Goal: Task Accomplishment & Management: Manage account settings

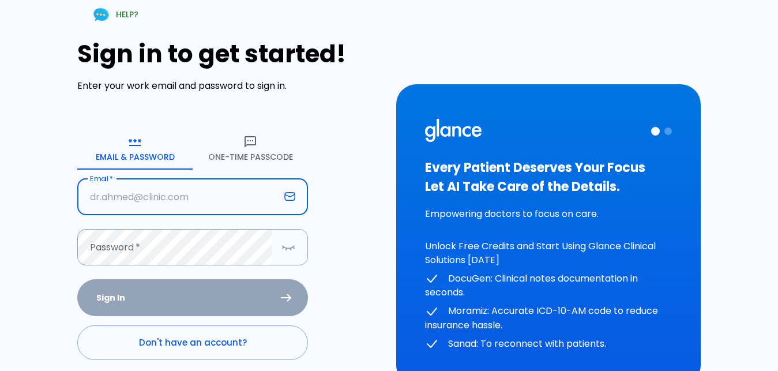
click at [135, 194] on input "text" at bounding box center [178, 197] width 203 height 36
type input "[EMAIL_ADDRESS][DOMAIN_NAME]"
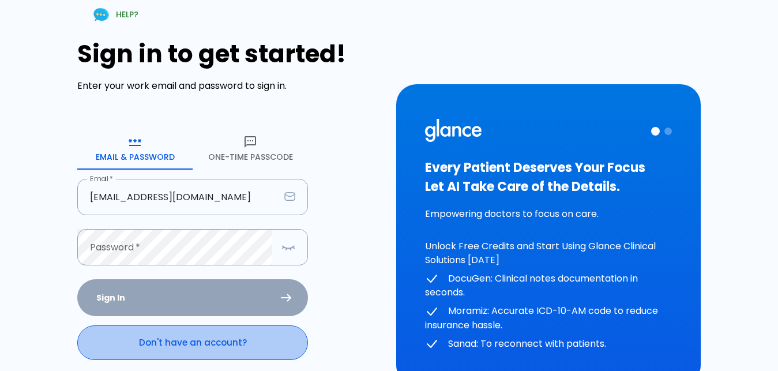
click at [143, 343] on link "Don't have an account?" at bounding box center [192, 342] width 231 height 35
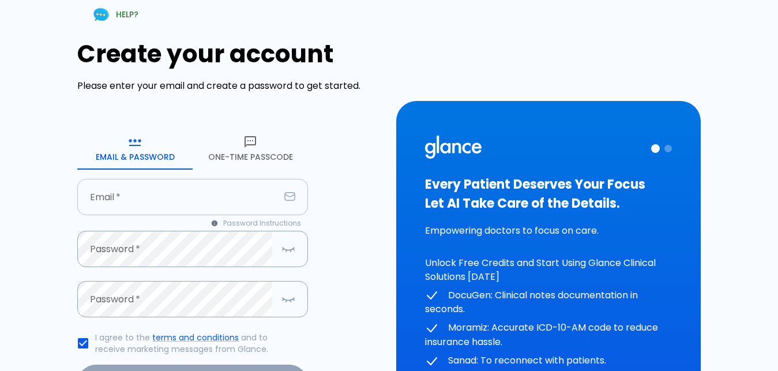
click at [132, 196] on input "text" at bounding box center [178, 197] width 203 height 36
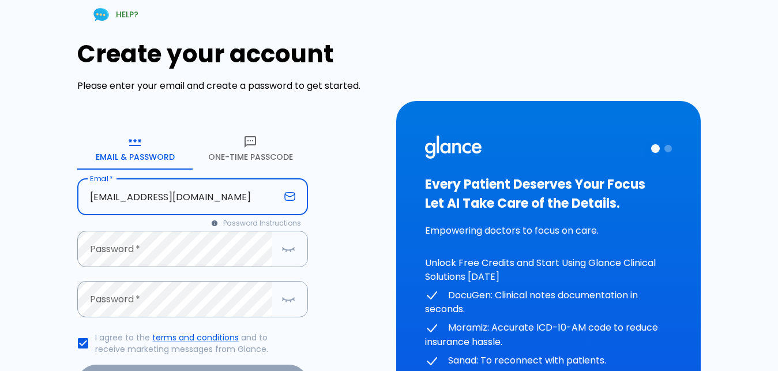
type input "[EMAIL_ADDRESS][DOMAIN_NAME]"
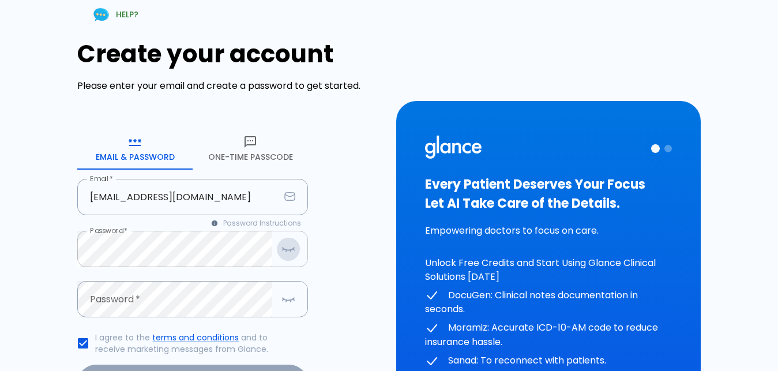
click at [290, 243] on icon "button" at bounding box center [289, 249] width 14 height 14
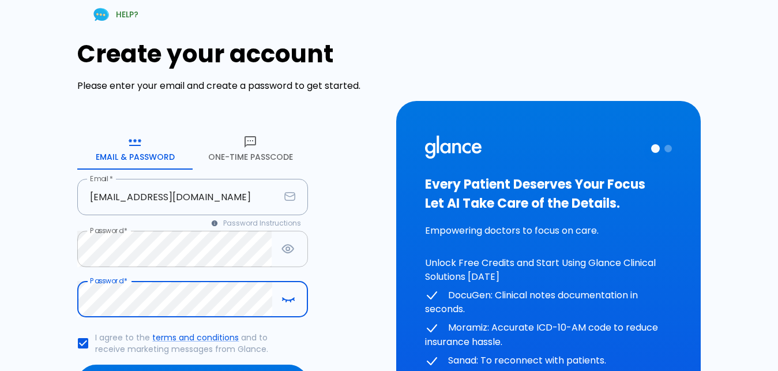
scroll to position [118, 0]
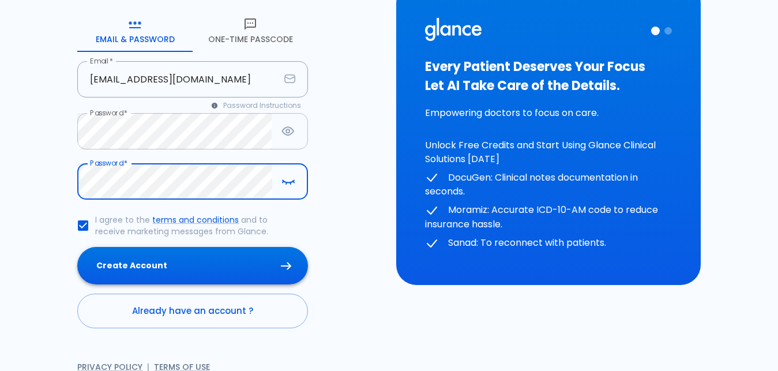
click at [173, 263] on button "Create Account" at bounding box center [192, 266] width 231 height 38
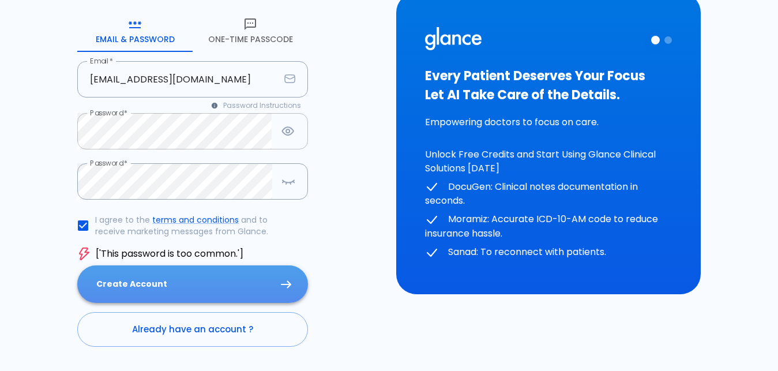
click at [162, 288] on button "Create Account" at bounding box center [192, 284] width 231 height 38
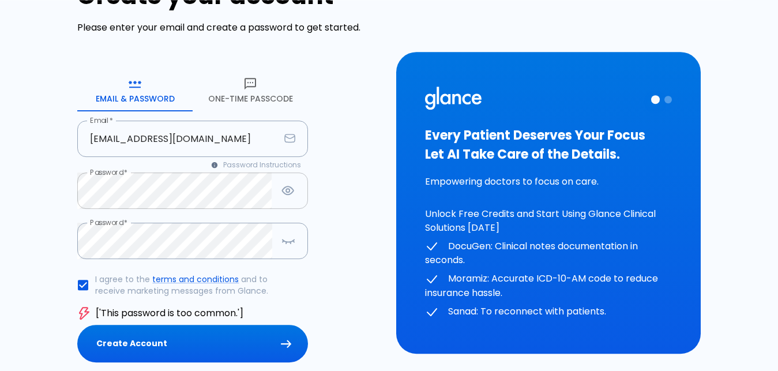
scroll to position [0, 0]
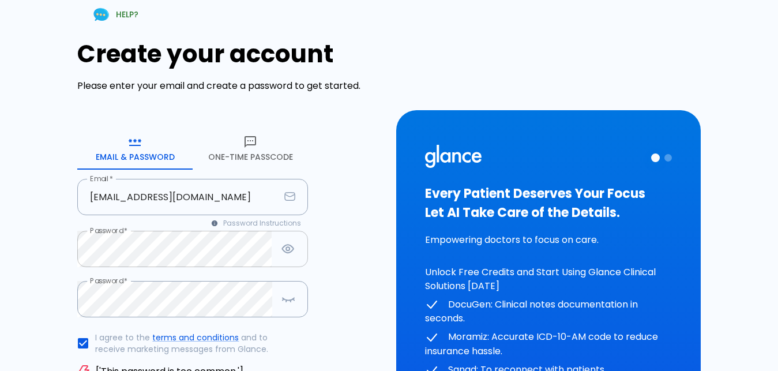
click at [668, 154] on div at bounding box center [651, 157] width 41 height 25
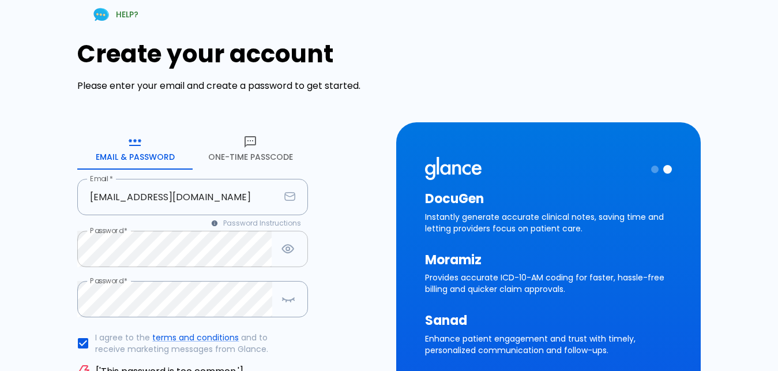
scroll to position [151, 0]
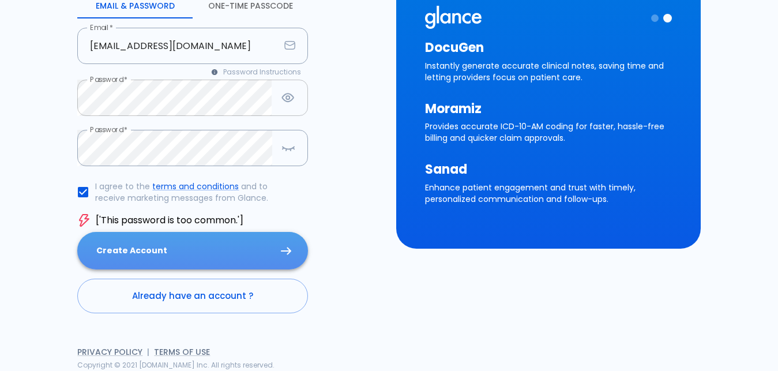
click at [178, 243] on button "Create Account" at bounding box center [192, 251] width 231 height 38
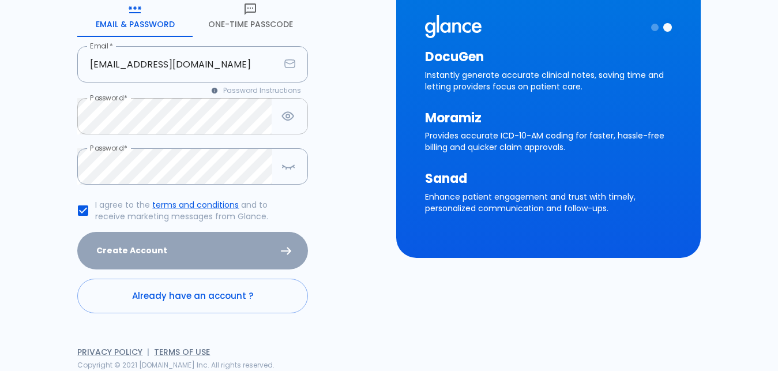
scroll to position [133, 0]
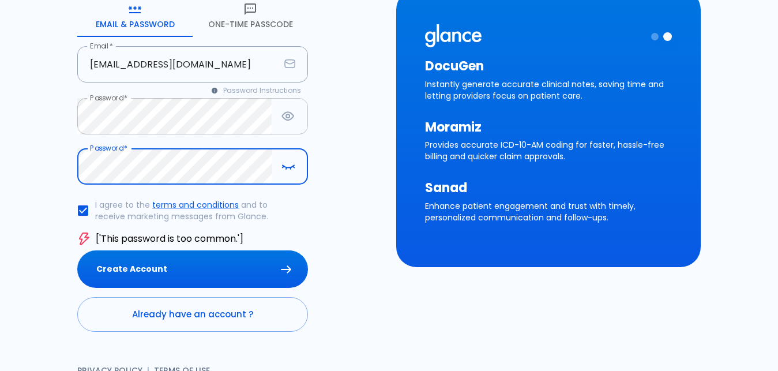
click at [293, 167] on icon "button" at bounding box center [293, 167] width 1 height 1
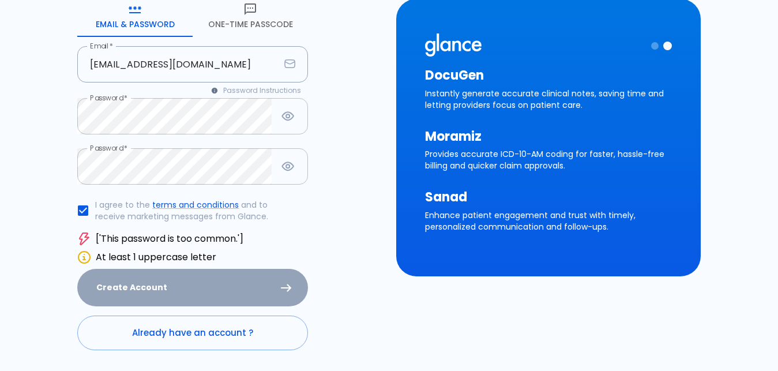
drag, startPoint x: 166, startPoint y: 301, endPoint x: 166, endPoint y: 294, distance: 6.9
click at [166, 299] on div "Create Account" at bounding box center [192, 288] width 231 height 38
click at [166, 290] on div "Create Account" at bounding box center [192, 288] width 231 height 38
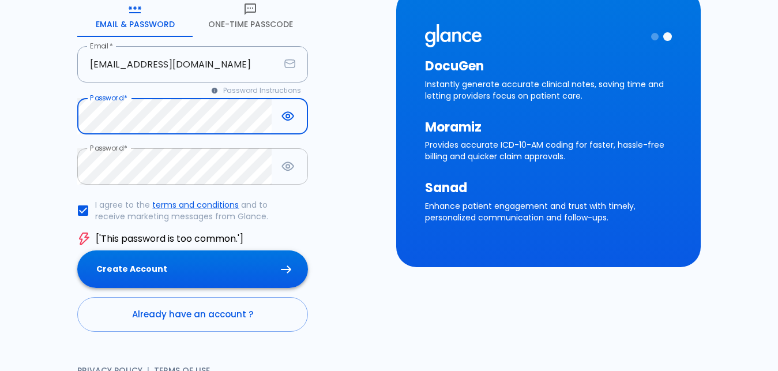
click at [166, 280] on button "Create Account" at bounding box center [192, 269] width 231 height 38
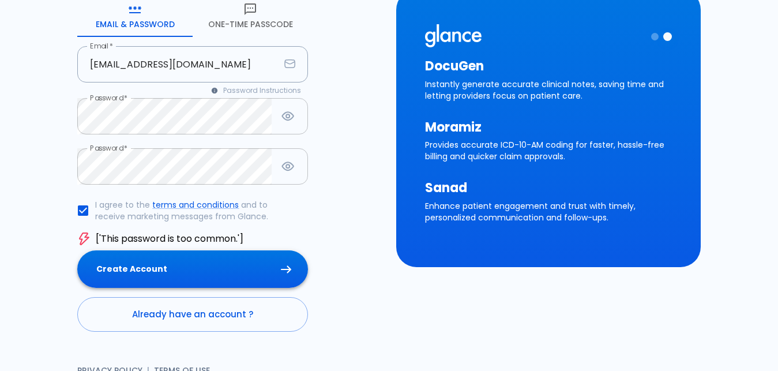
click at [190, 272] on button "Create Account" at bounding box center [192, 269] width 231 height 38
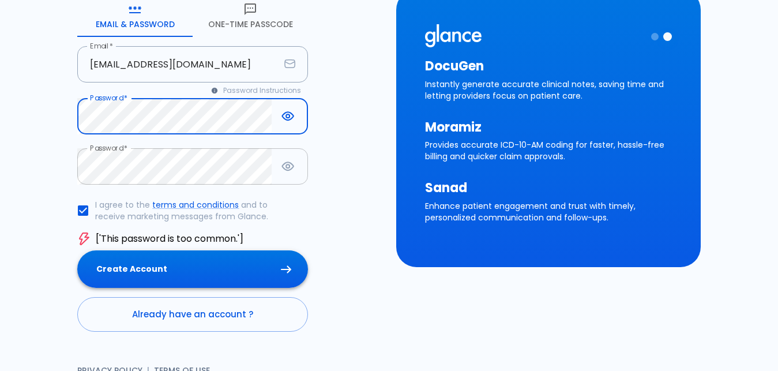
click at [119, 265] on button "Create Account" at bounding box center [192, 269] width 231 height 38
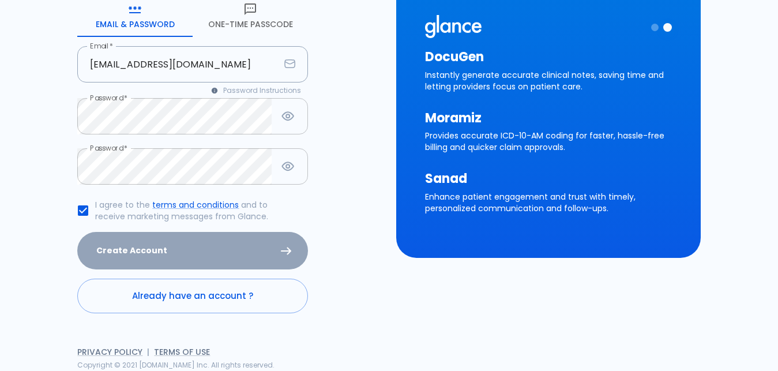
click at [156, 252] on div "Create Account" at bounding box center [192, 251] width 231 height 38
click at [155, 254] on div "Create Account" at bounding box center [192, 251] width 231 height 38
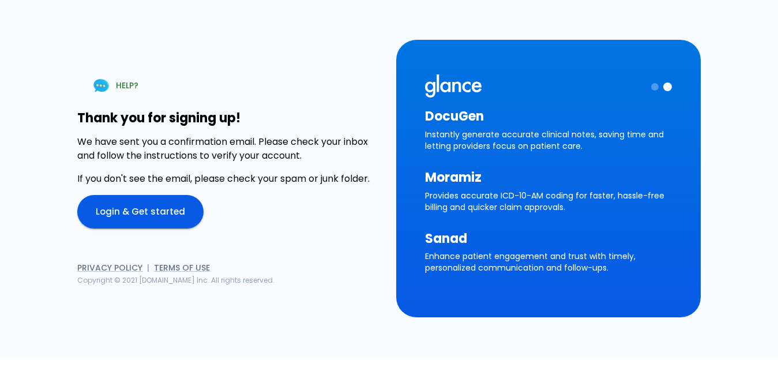
scroll to position [0, 0]
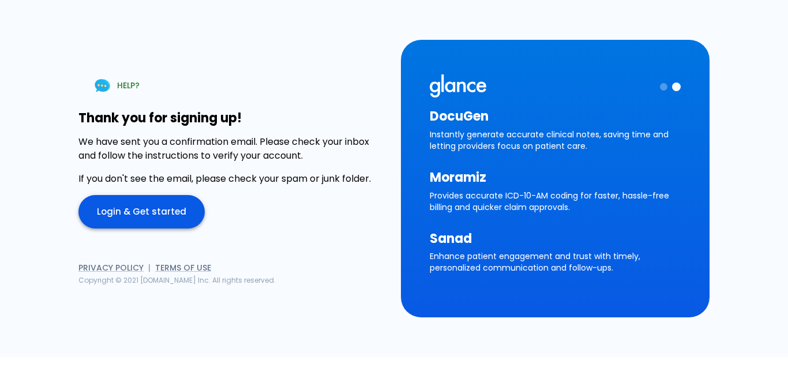
click at [140, 212] on link "Login & Get started" at bounding box center [141, 211] width 126 height 33
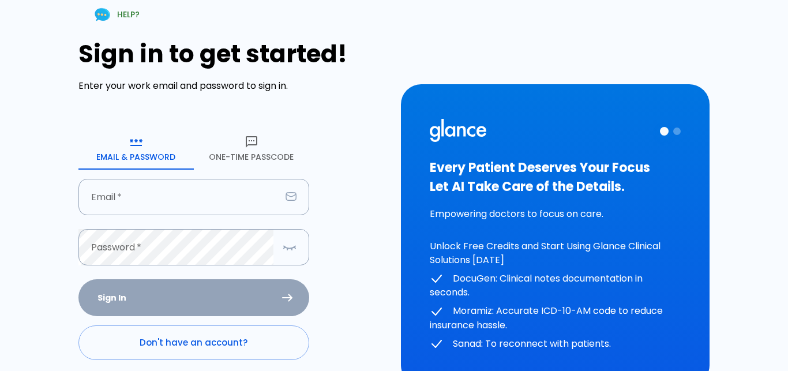
type input "[EMAIL_ADDRESS][DOMAIN_NAME]"
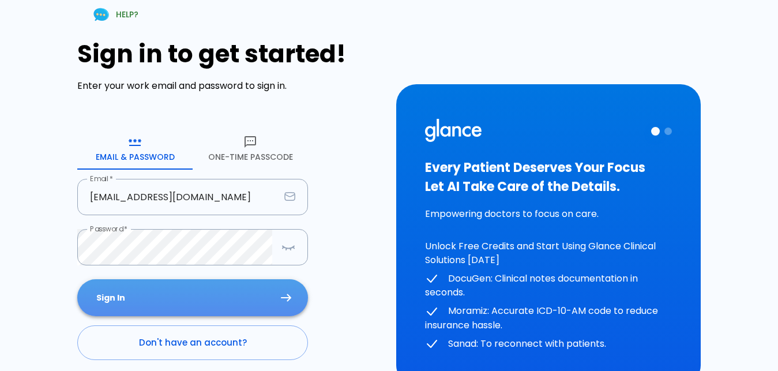
click at [89, 293] on button "Sign In" at bounding box center [192, 298] width 231 height 38
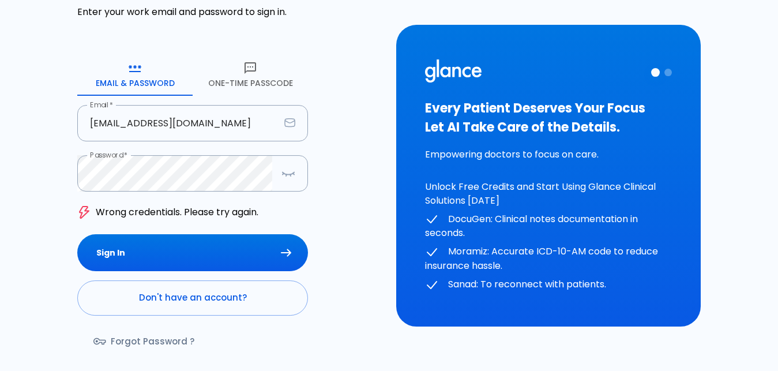
scroll to position [128, 0]
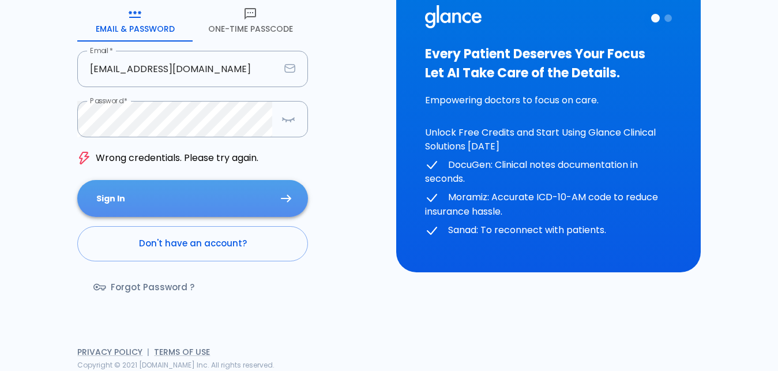
click at [159, 197] on button "Sign In" at bounding box center [192, 199] width 231 height 38
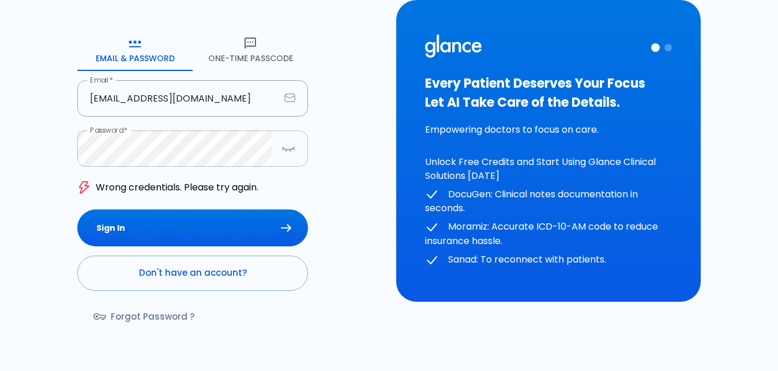
click at [290, 149] on icon "button" at bounding box center [289, 148] width 12 height 2
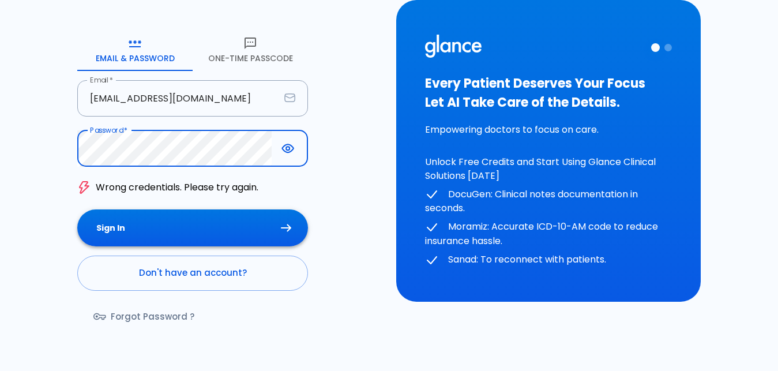
click at [205, 211] on button "Sign In" at bounding box center [192, 228] width 231 height 38
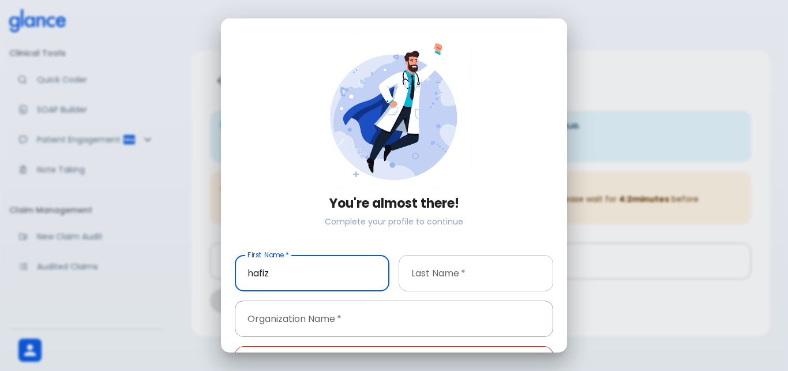
type input "hafiz"
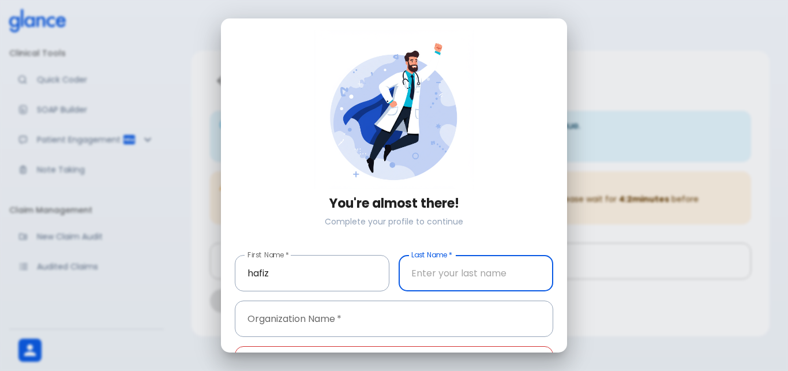
click at [416, 263] on input "text" at bounding box center [476, 273] width 155 height 36
type input "[PERSON_NAME]"
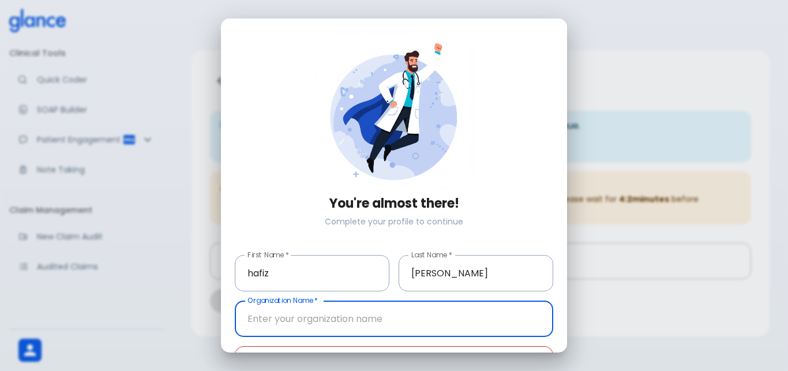
click at [338, 309] on input "text" at bounding box center [394, 319] width 318 height 36
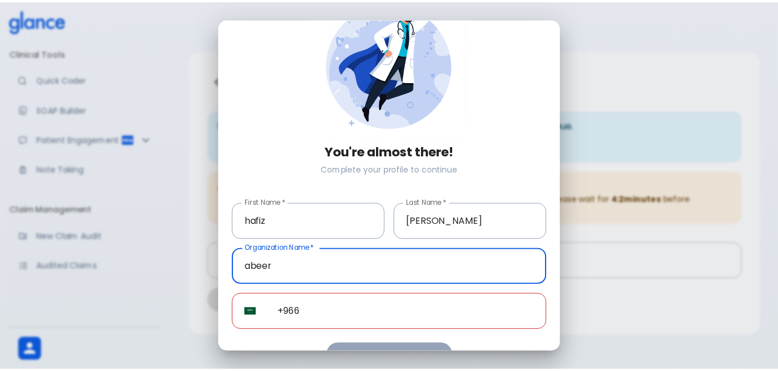
scroll to position [73, 0]
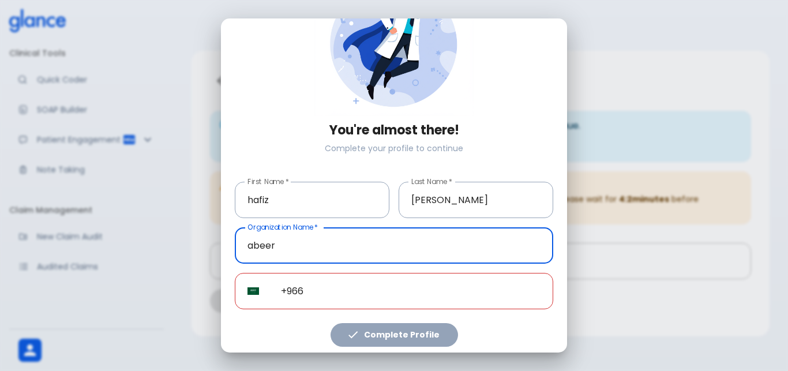
type input "abeer"
click at [323, 287] on input "+966" at bounding box center [410, 291] width 285 height 36
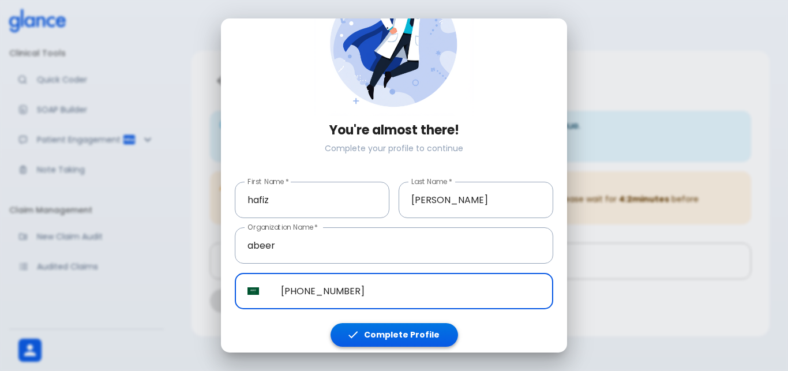
type input "[PHONE_NUMBER]"
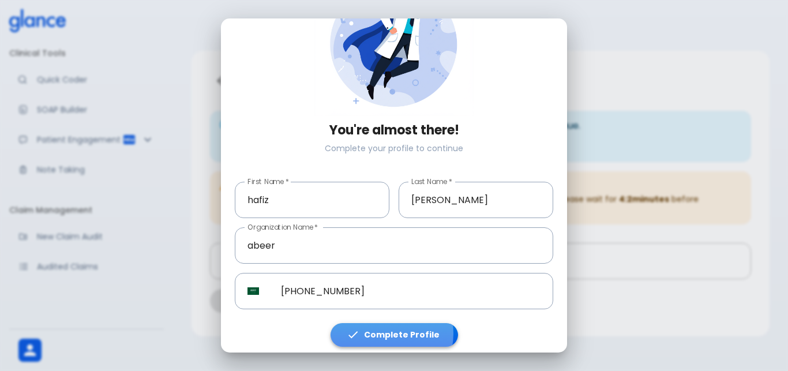
click at [380, 328] on button "Complete Profile" at bounding box center [395, 335] width 128 height 24
click at [366, 331] on button "Complete Profile" at bounding box center [395, 335] width 128 height 24
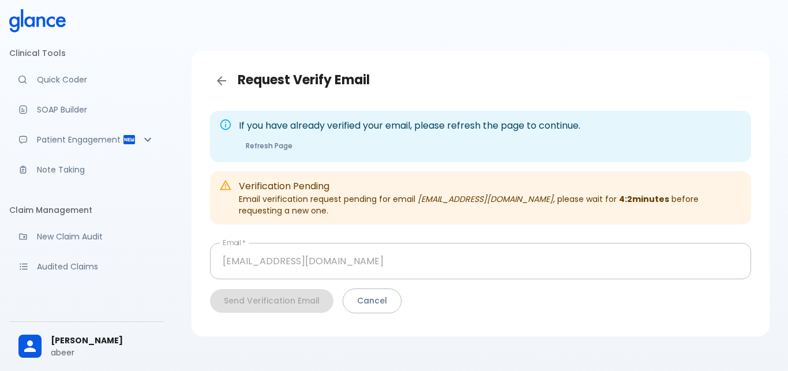
click at [366, 331] on button "Complete Profile" at bounding box center [395, 335] width 128 height 24
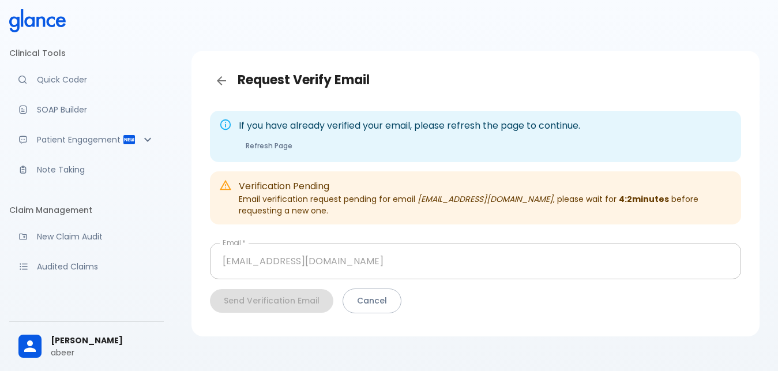
click at [258, 142] on button "Refresh Page" at bounding box center [269, 145] width 61 height 17
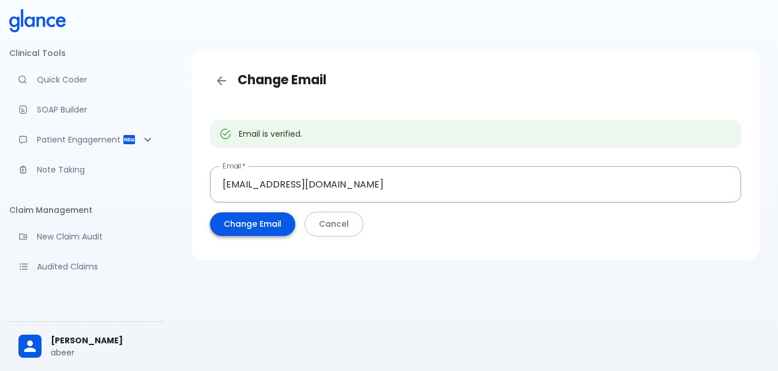
click at [248, 225] on button "Change Email" at bounding box center [252, 224] width 85 height 24
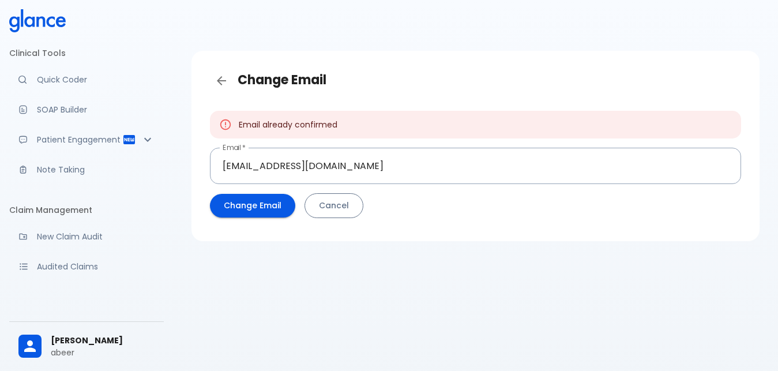
click at [335, 203] on button "Cancel" at bounding box center [334, 205] width 59 height 25
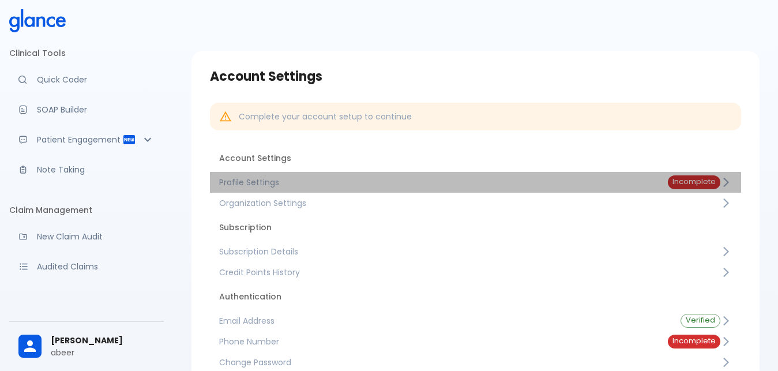
click at [727, 184] on icon at bounding box center [727, 182] width 6 height 10
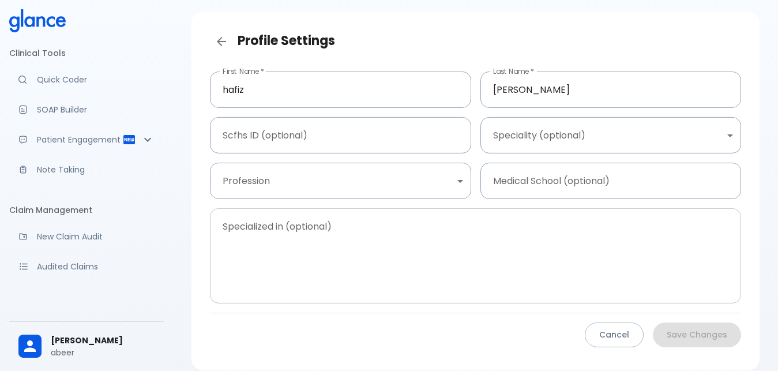
scroll to position [59, 0]
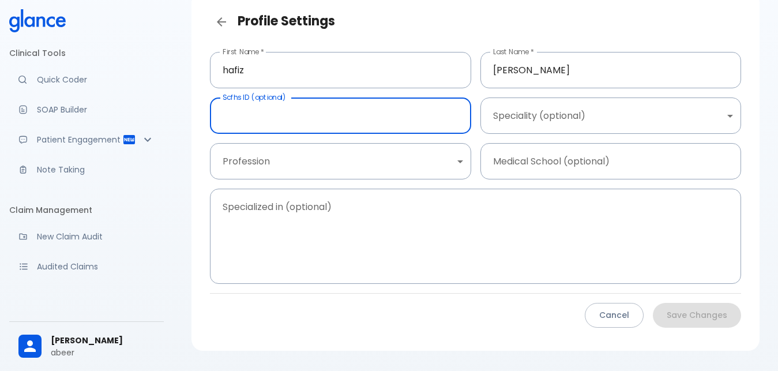
click at [237, 114] on input "text" at bounding box center [340, 116] width 261 height 36
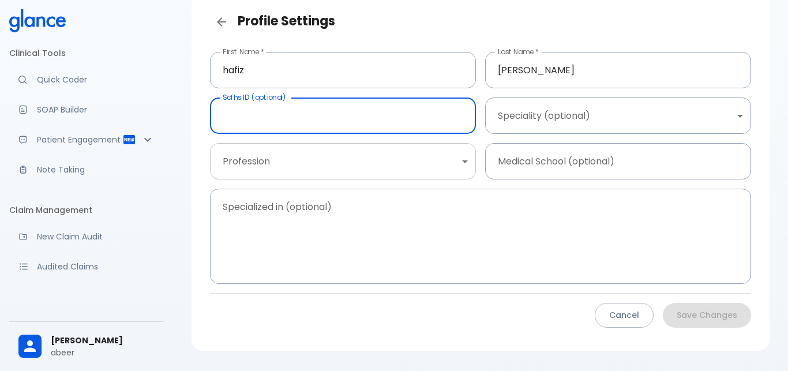
click at [266, 162] on body "↧ pull to refresh ↧ Clinical Tools Quick Coder SOAP Builder Patient Engagement …" at bounding box center [394, 171] width 788 height 460
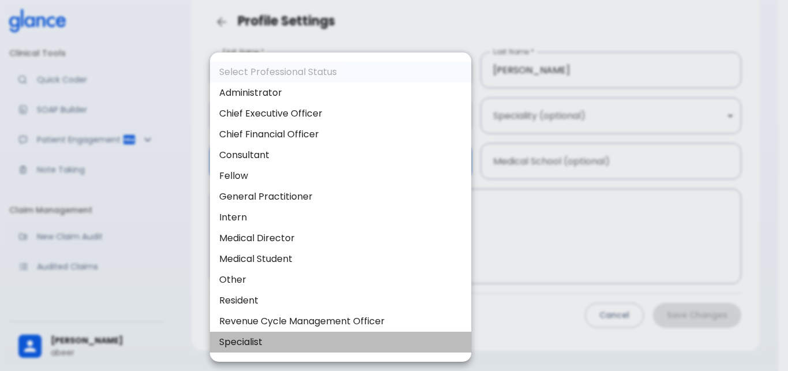
click at [220, 345] on li "Specialist" at bounding box center [340, 342] width 261 height 21
type input "specialist"
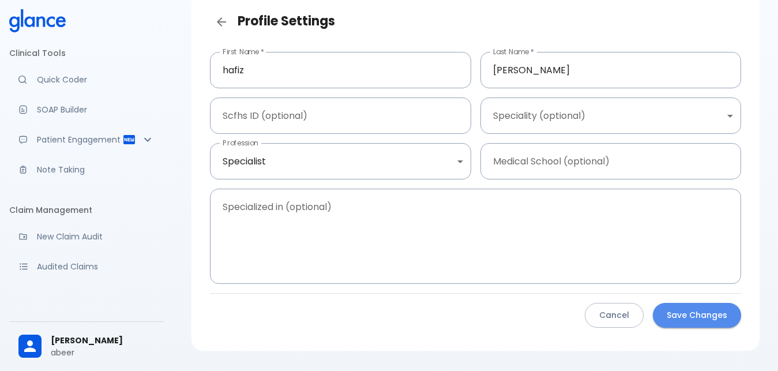
click at [707, 321] on button "Save Changes" at bounding box center [697, 315] width 88 height 25
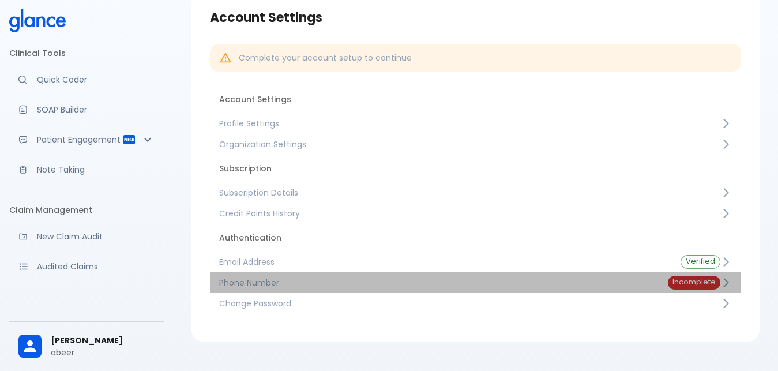
click at [685, 282] on span "Incomplete" at bounding box center [694, 282] width 53 height 9
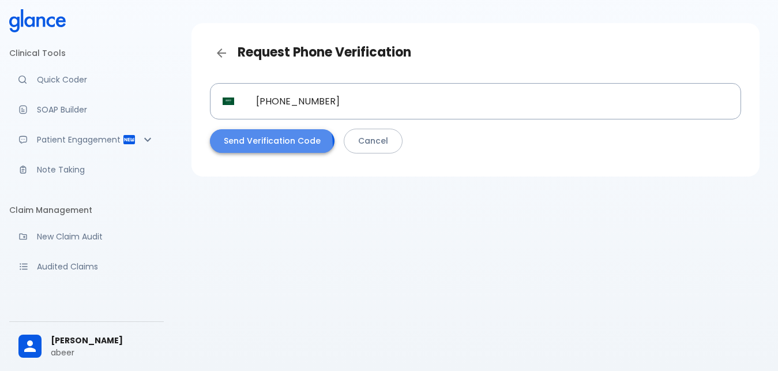
click at [263, 145] on button "Send Verification Code" at bounding box center [272, 141] width 125 height 24
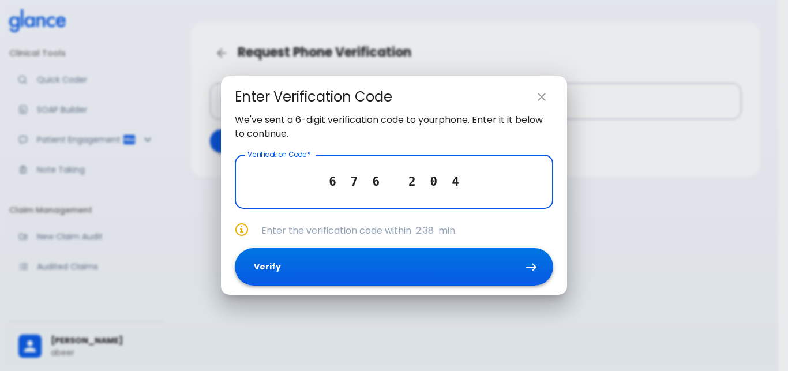
type input "6 7 6 2 0 4"
click at [304, 274] on button "Verify" at bounding box center [394, 267] width 318 height 38
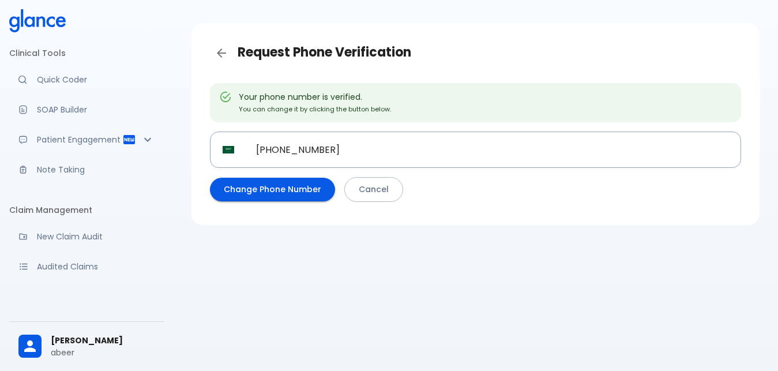
scroll to position [59, 0]
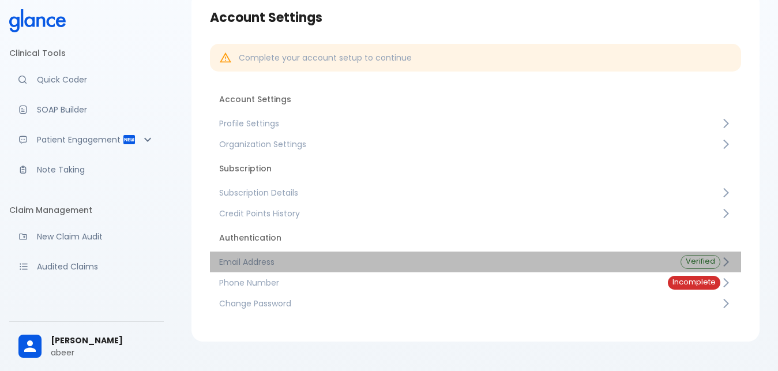
click at [701, 268] on div "Verified" at bounding box center [701, 262] width 40 height 14
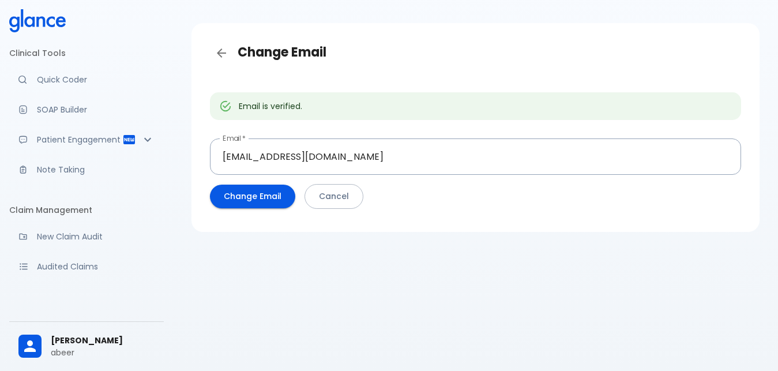
scroll to position [59, 0]
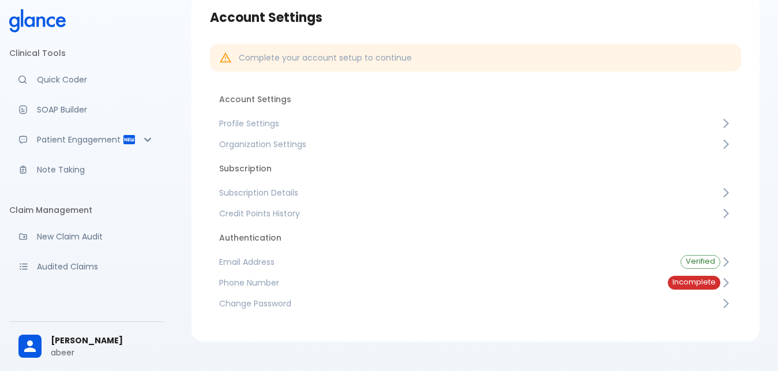
click at [707, 284] on span "Incomplete" at bounding box center [694, 282] width 53 height 9
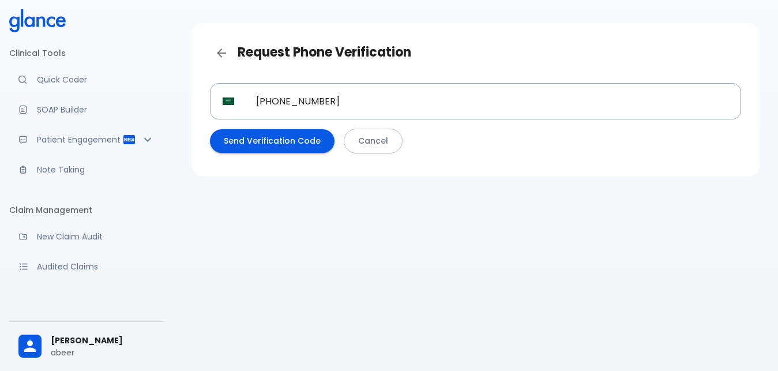
scroll to position [28, 0]
click at [354, 141] on link "Cancel" at bounding box center [373, 141] width 59 height 25
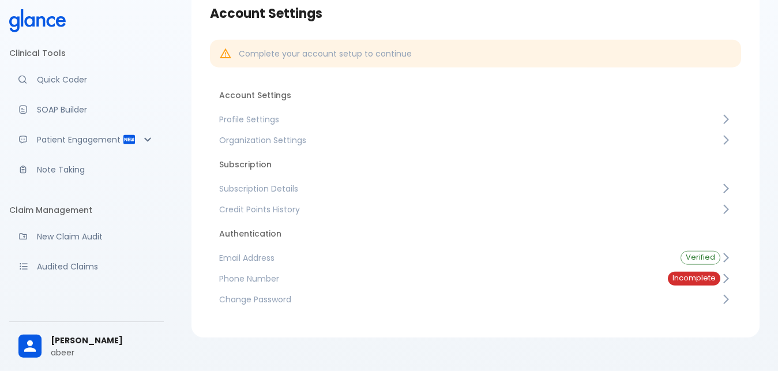
scroll to position [80, 0]
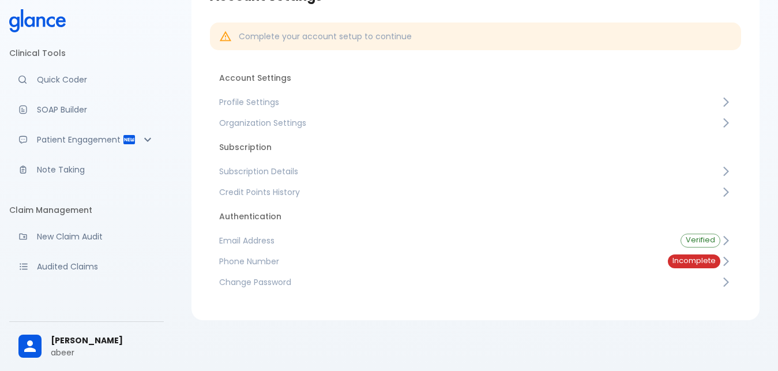
click at [651, 256] on link "Phone Number Incomplete" at bounding box center [475, 261] width 531 height 21
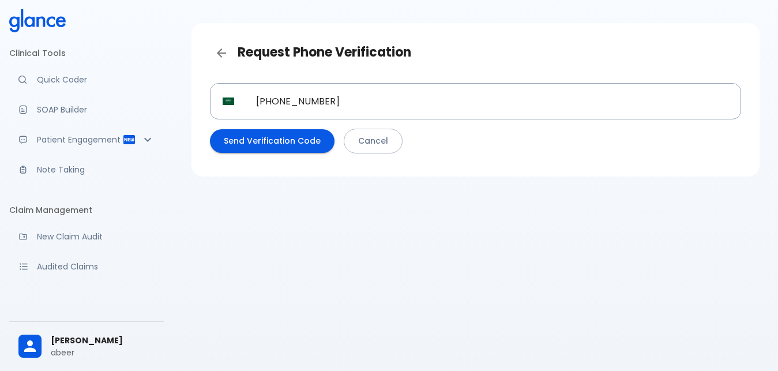
scroll to position [28, 0]
click at [288, 140] on button "Send Verification Code" at bounding box center [272, 141] width 125 height 24
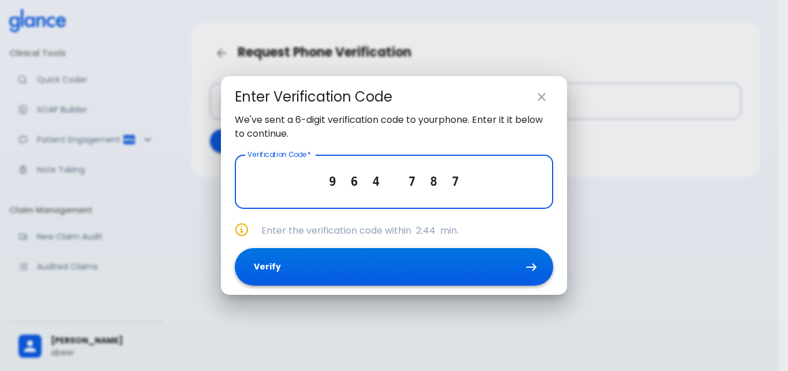
type input "9 6 4 7 8 7"
click at [417, 280] on button "Verify" at bounding box center [394, 267] width 318 height 38
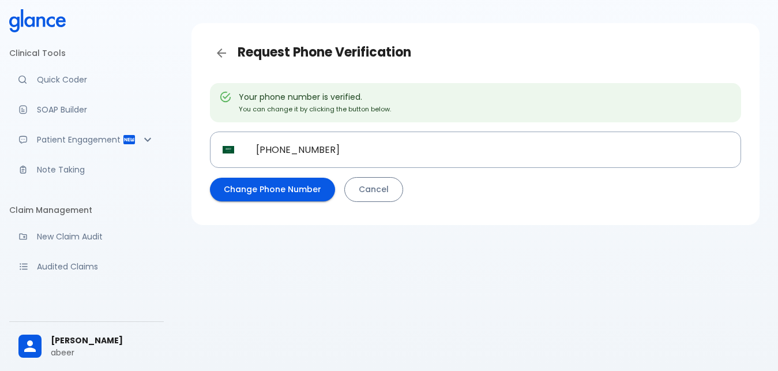
click at [355, 188] on link "Cancel" at bounding box center [373, 189] width 59 height 25
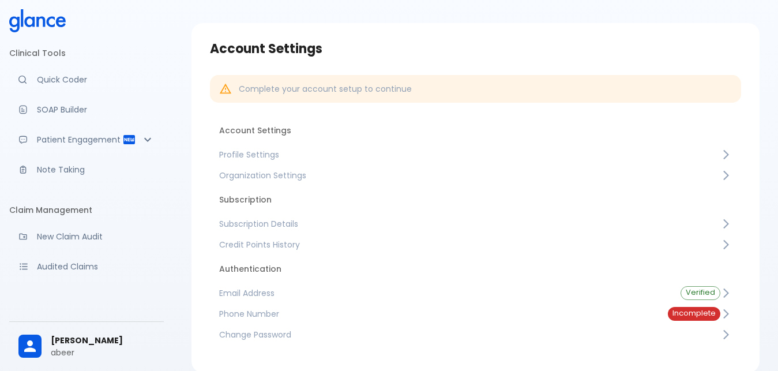
click at [300, 313] on span "Phone Number" at bounding box center [434, 314] width 430 height 12
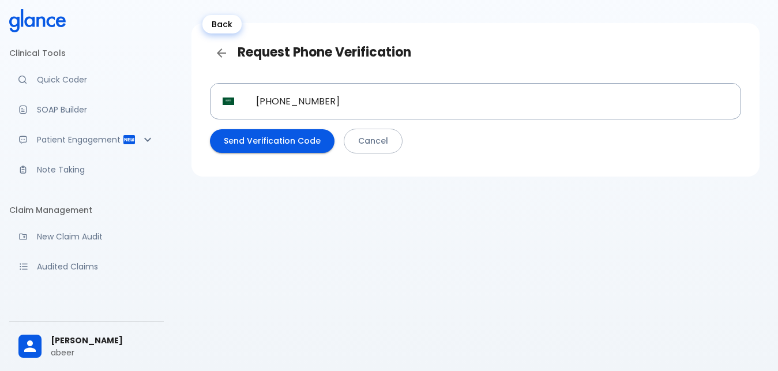
click at [216, 48] on icon "Back" at bounding box center [222, 53] width 14 height 14
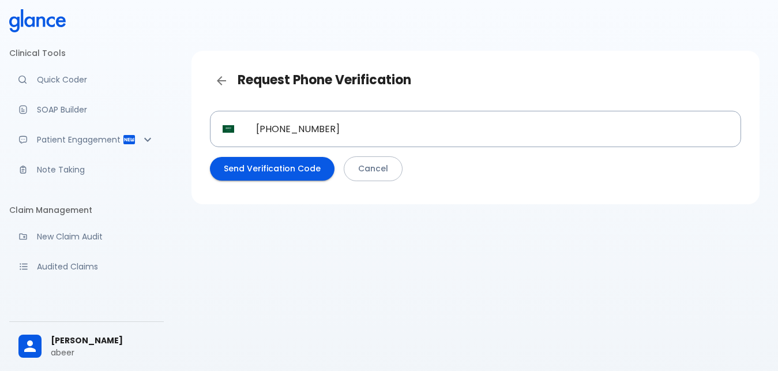
scroll to position [28, 0]
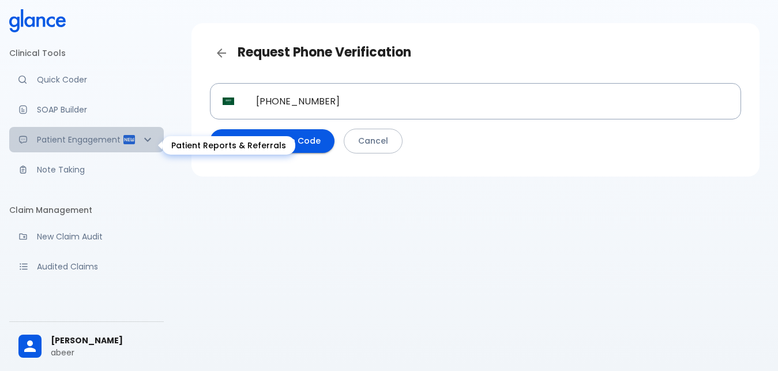
click at [126, 145] on icon "Patient Reports & Referrals" at bounding box center [129, 140] width 14 height 14
